Goal: Obtain resource: Download file/media

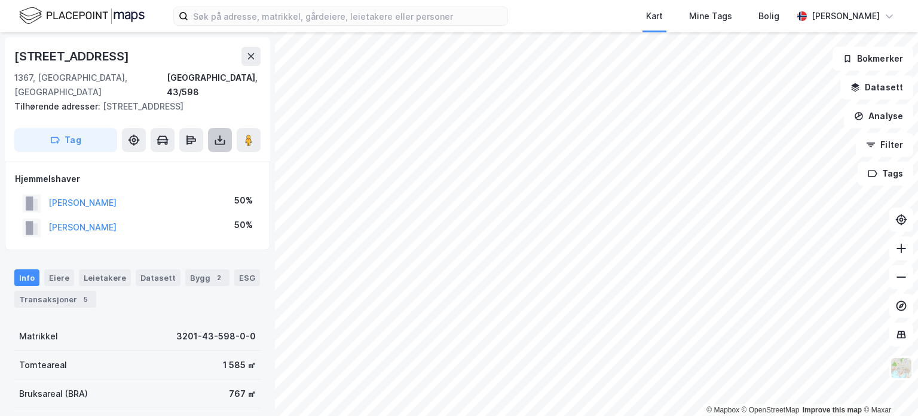
click at [226, 129] on button at bounding box center [220, 140] width 24 height 24
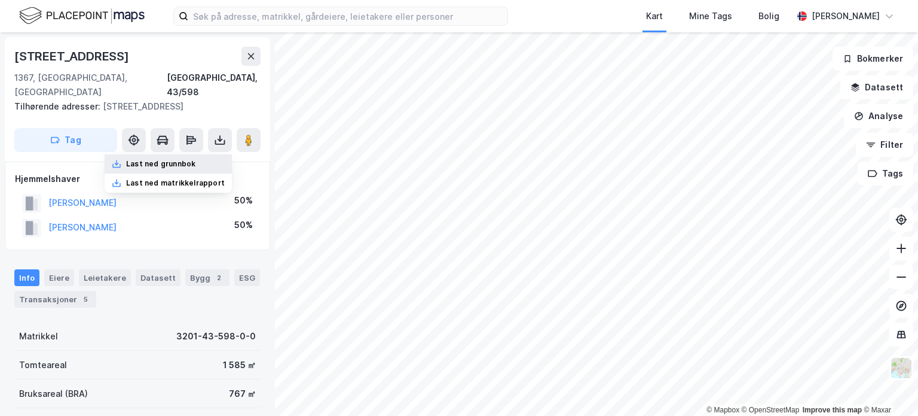
click at [182, 159] on div "Last ned grunnbok" at bounding box center [160, 164] width 69 height 10
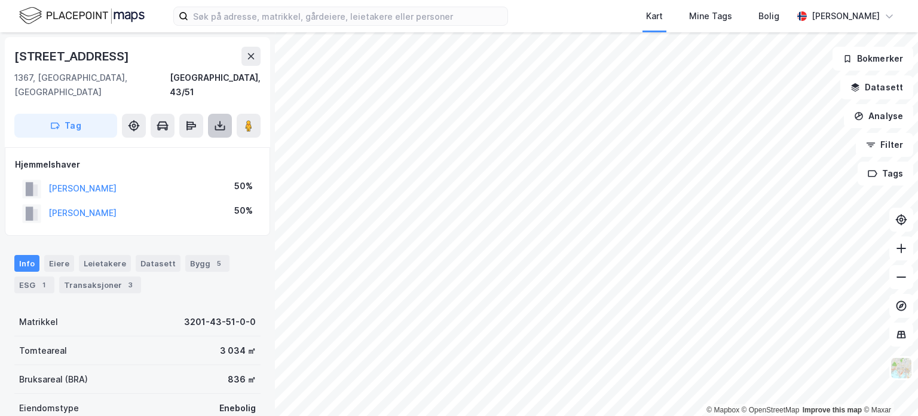
click at [221, 120] on icon at bounding box center [220, 126] width 12 height 12
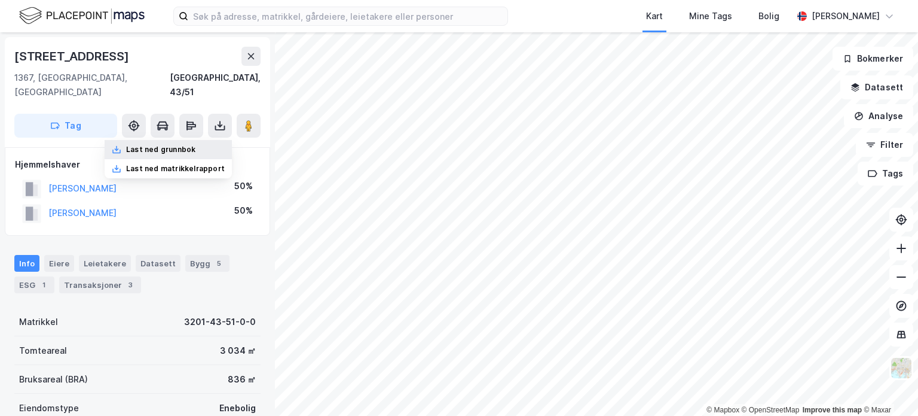
click at [179, 145] on div "Last ned grunnbok" at bounding box center [160, 150] width 69 height 10
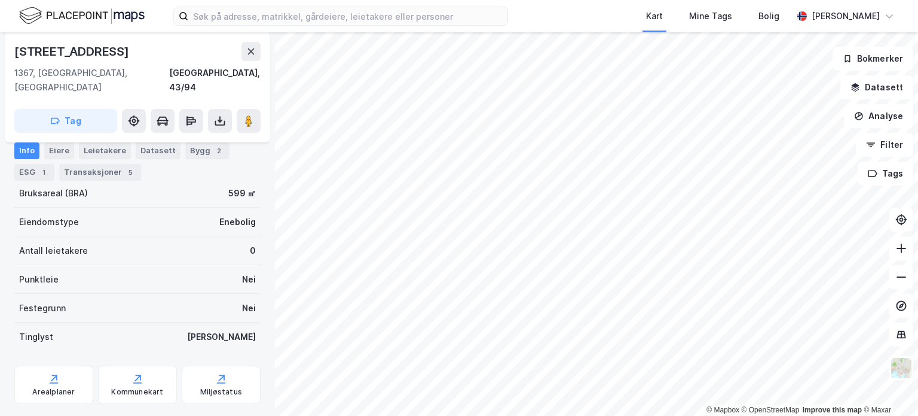
scroll to position [234, 0]
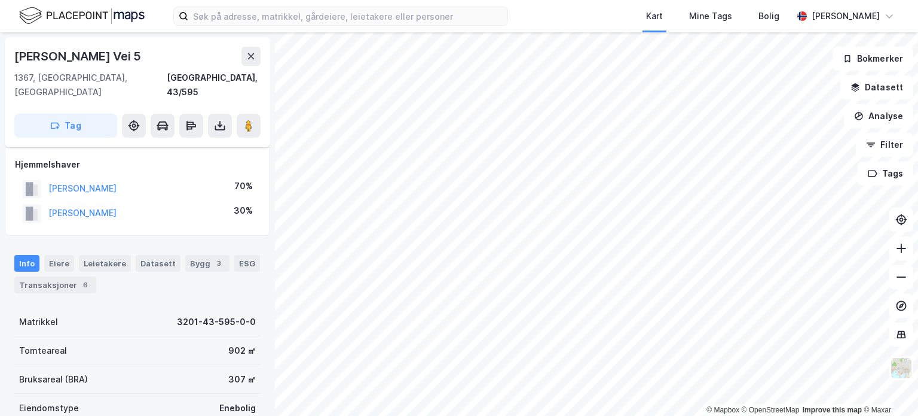
scroll to position [6, 0]
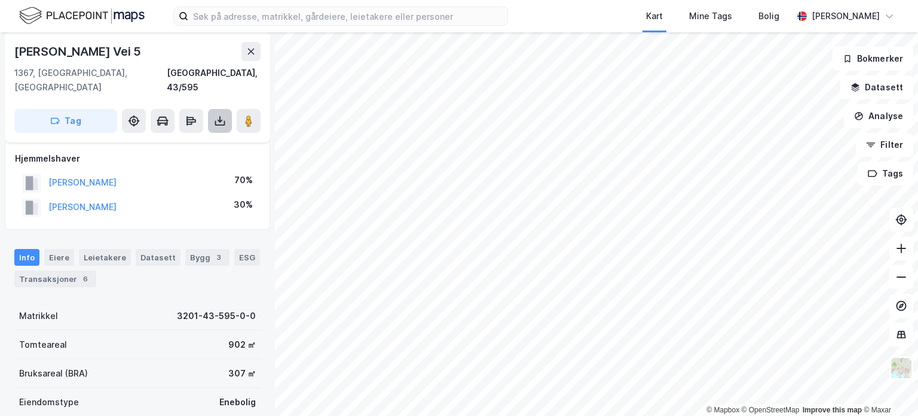
click at [219, 115] on icon at bounding box center [220, 121] width 12 height 12
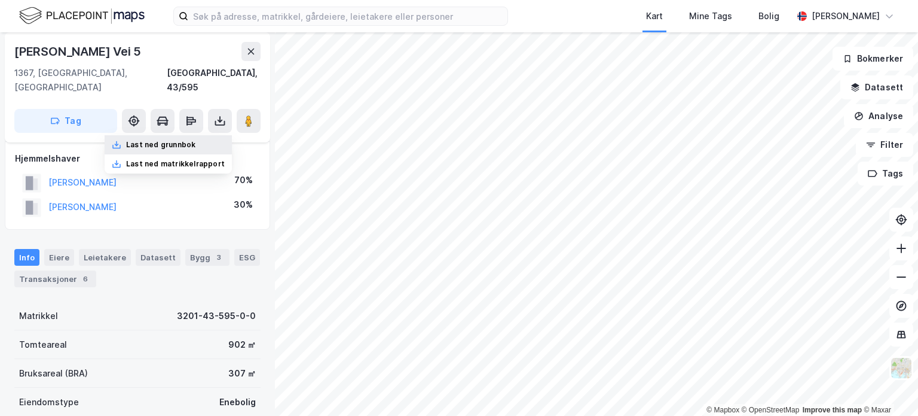
click at [191, 140] on div "Last ned grunnbok" at bounding box center [160, 145] width 69 height 10
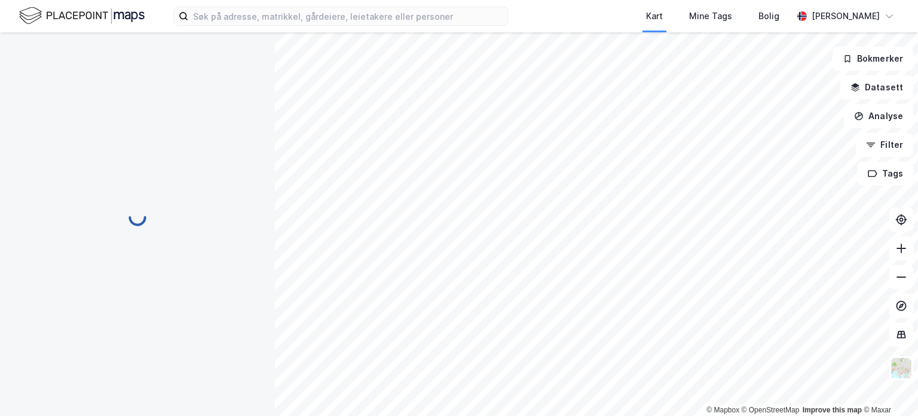
scroll to position [0, 0]
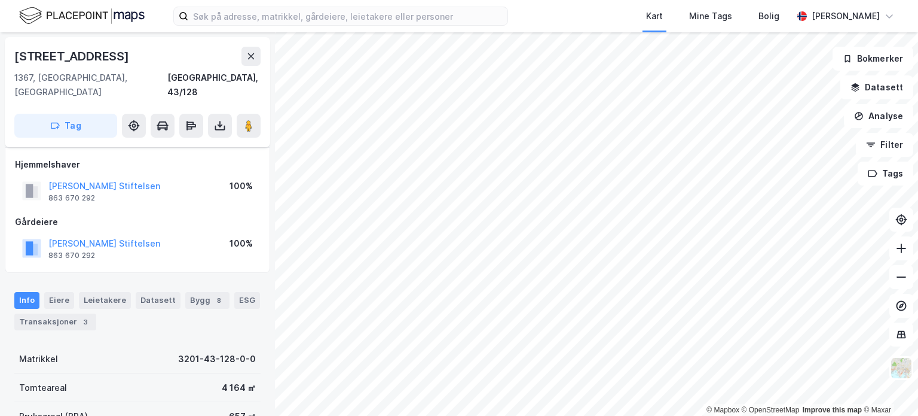
scroll to position [6, 0]
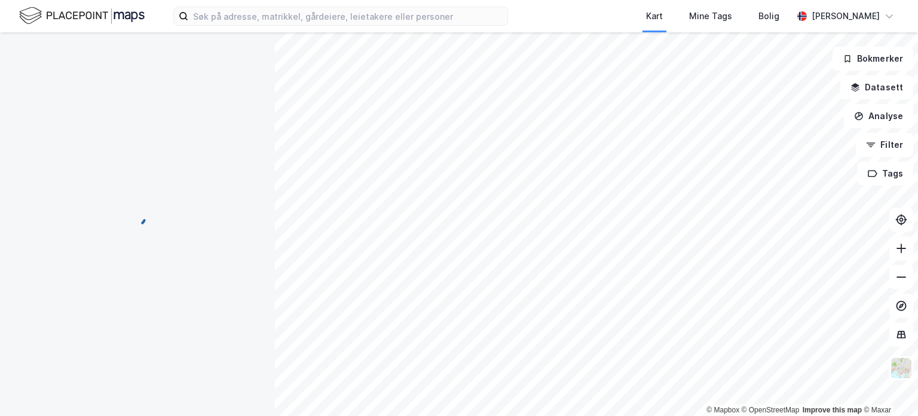
scroll to position [6, 0]
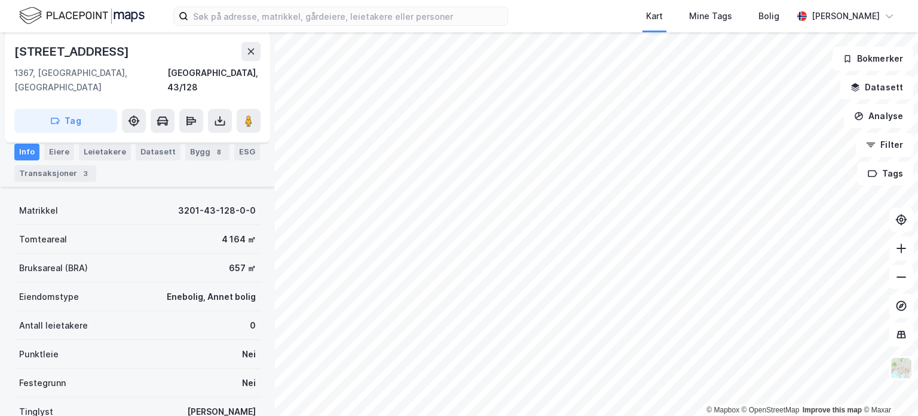
scroll to position [234, 0]
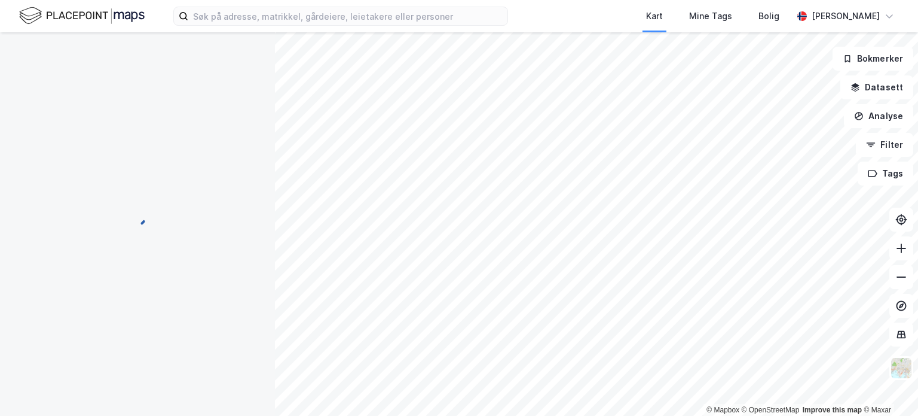
scroll to position [187, 0]
